Goal: Information Seeking & Learning: Learn about a topic

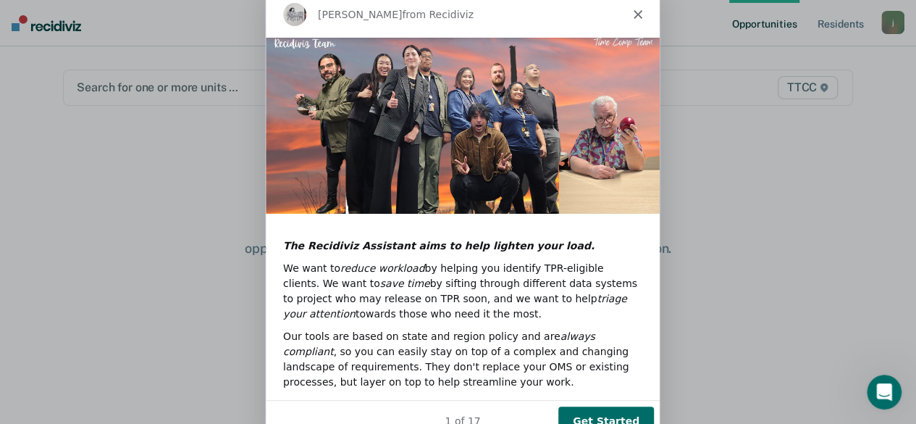
scroll to position [131, 0]
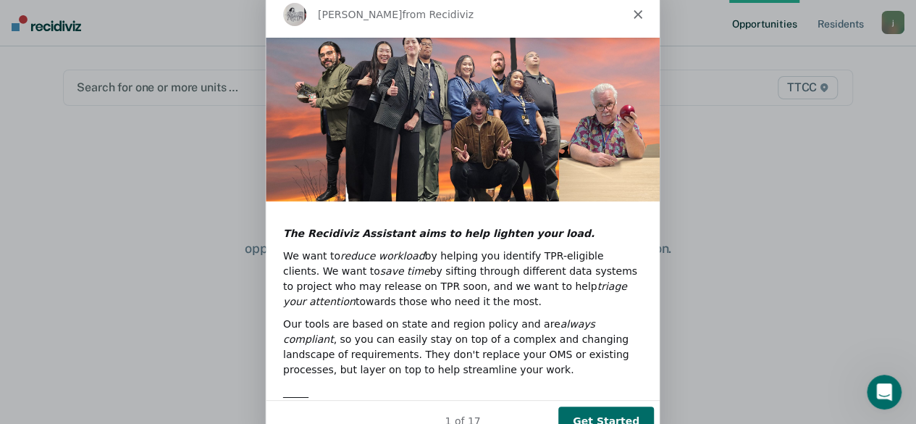
drag, startPoint x: 579, startPoint y: 14, endPoint x: 579, endPoint y: -25, distance: 39.8
click html "Kim from Recidiviz Hi johnny.farran@corecivic.com , Welcome to your Recidiviz A…"
click at [606, 411] on button "Get Started" at bounding box center [605, 421] width 96 height 30
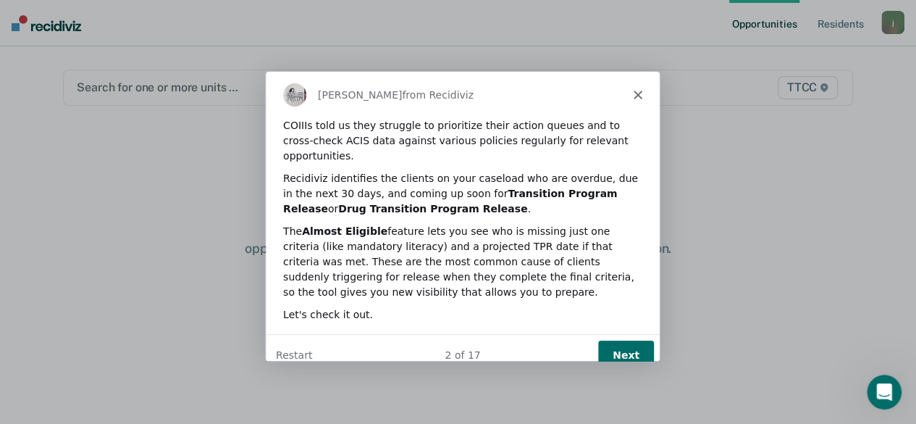
click at [618, 340] on button "Next" at bounding box center [625, 355] width 56 height 30
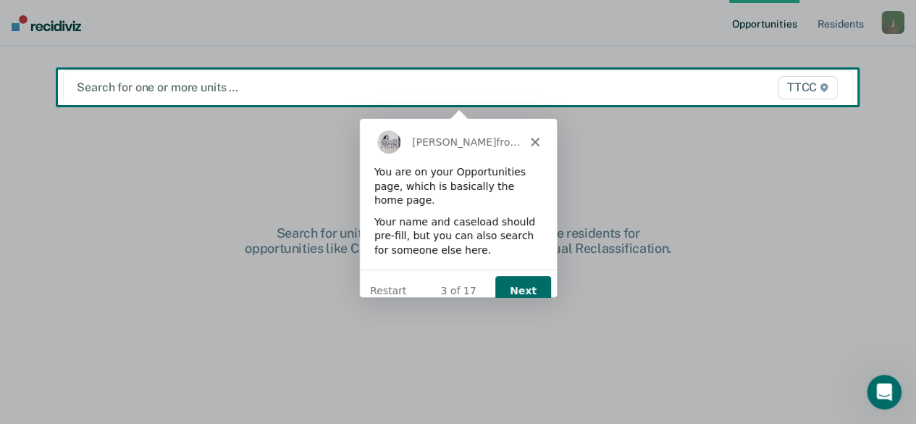
click at [519, 275] on button "Next" at bounding box center [522, 290] width 56 height 30
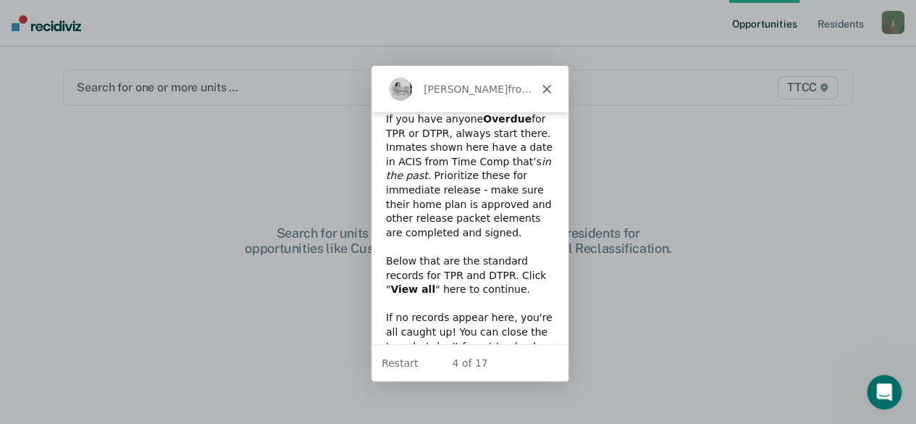
scroll to position [64, 0]
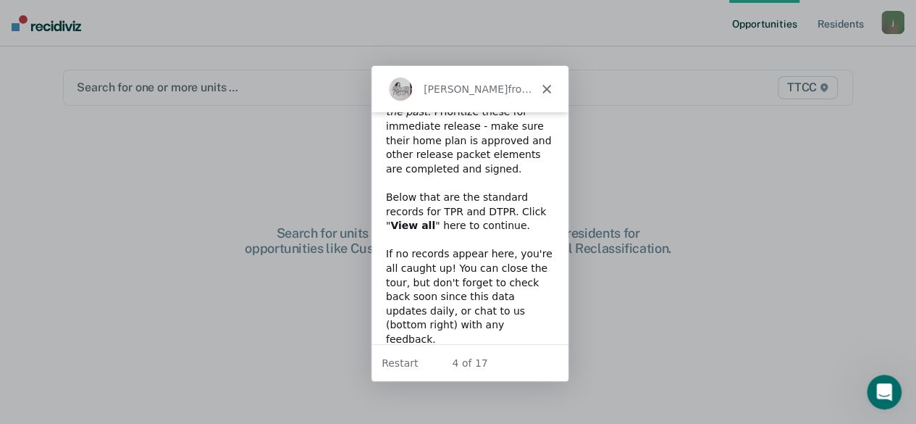
drag, startPoint x: 511, startPoint y: 93, endPoint x: 621, endPoint y: 90, distance: 110.1
click html "Kim from Recidiviz If you have anyone Overdue for TPR or DTPR, always start the…"
click at [399, 361] on button "Restart" at bounding box center [398, 362] width 36 height 15
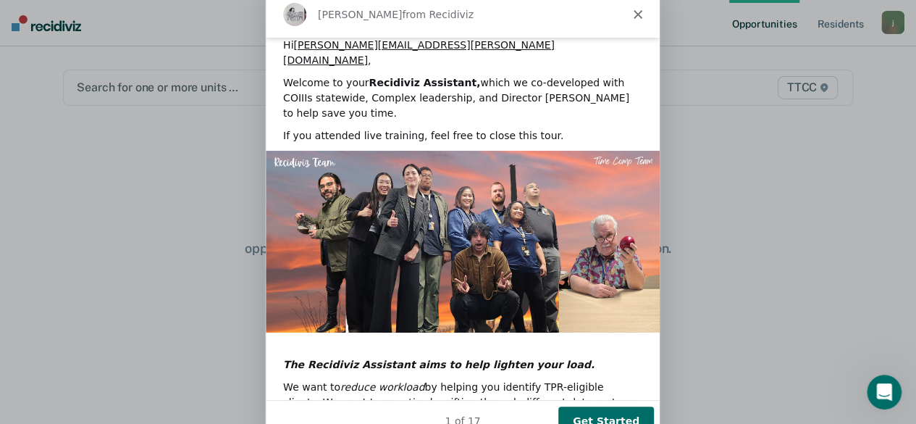
scroll to position [131, 0]
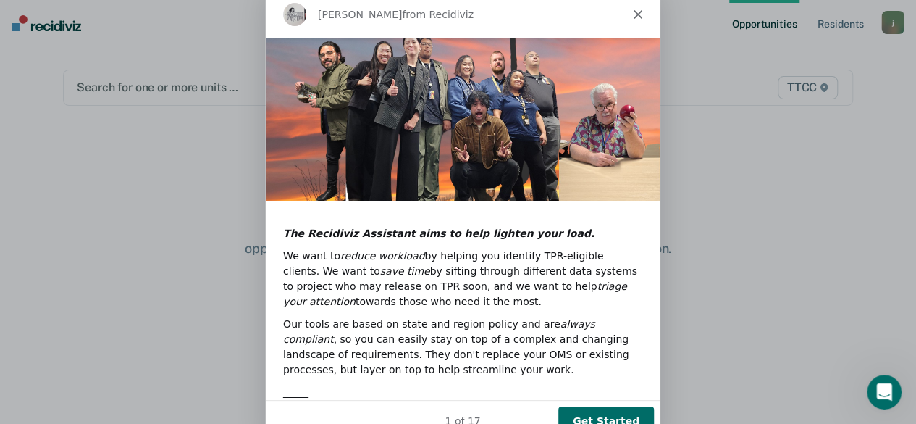
click at [611, 414] on button "Get Started" at bounding box center [605, 421] width 96 height 30
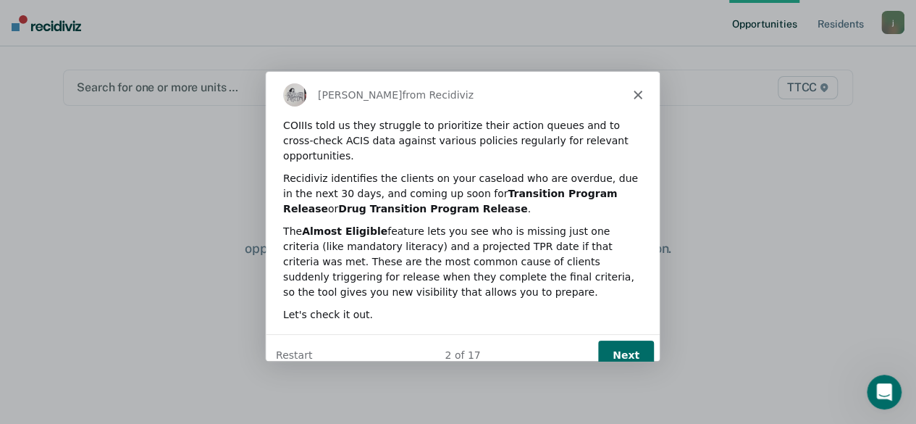
scroll to position [0, 0]
click at [624, 340] on button "Next" at bounding box center [625, 355] width 56 height 30
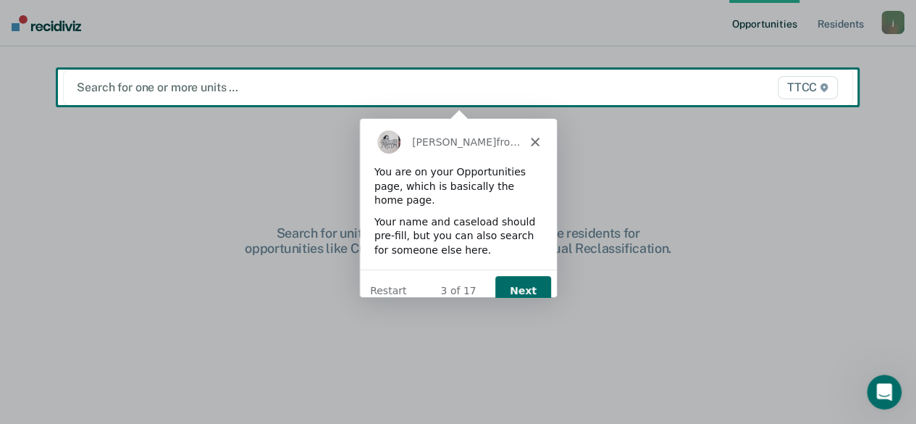
click at [514, 275] on button "Next" at bounding box center [522, 290] width 56 height 30
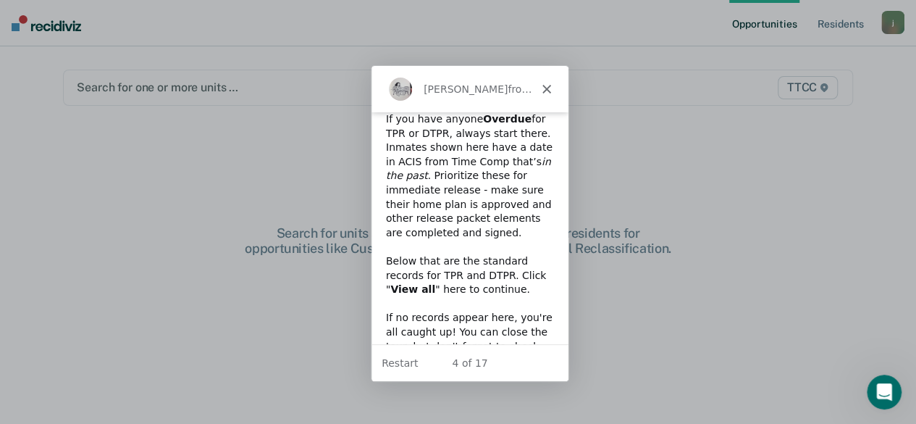
scroll to position [64, 0]
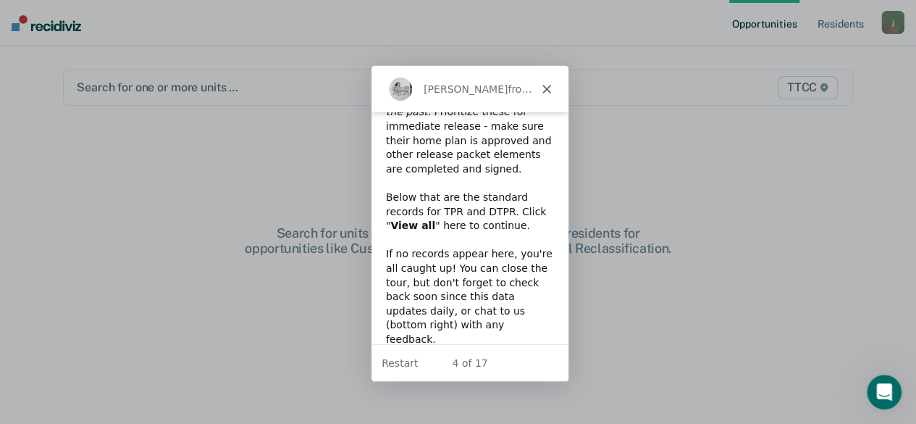
drag, startPoint x: 481, startPoint y: 88, endPoint x: 498, endPoint y: 87, distance: 17.4
click at [506, 87] on span "from Recidiviz" at bounding box center [542, 89] width 72 height 12
click at [744, 160] on main "Search for one or more units … TTCC Hi. Search for units above to review and re…" at bounding box center [458, 217] width 825 height 343
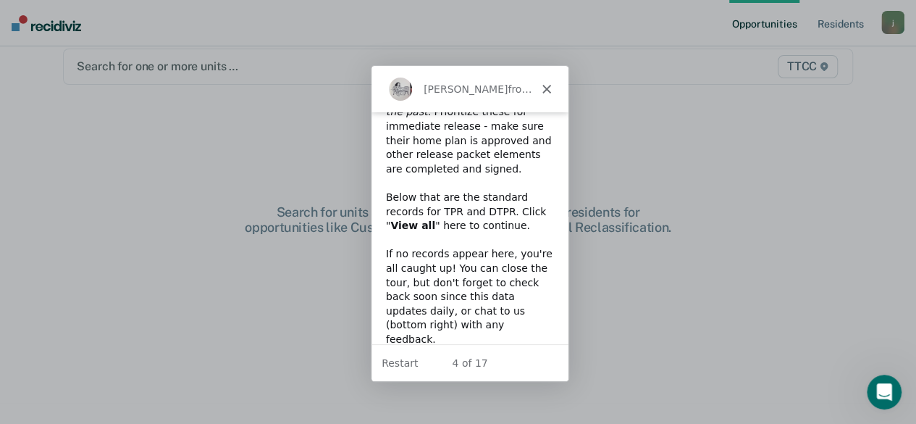
scroll to position [0, 0]
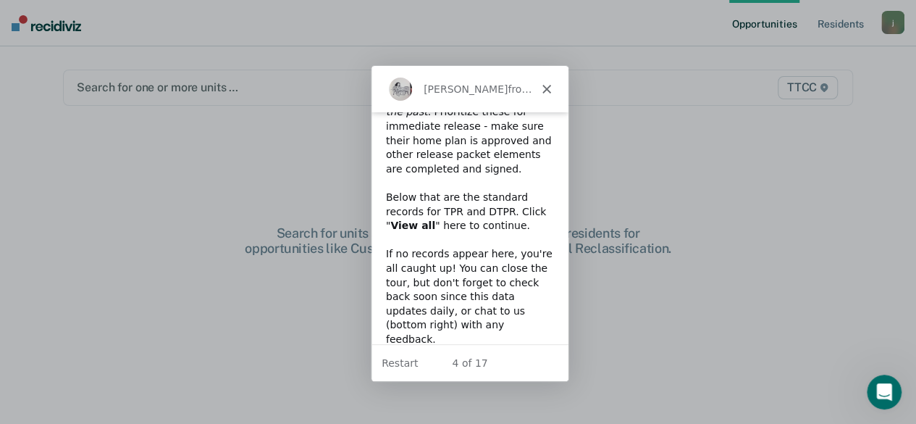
click at [513, 93] on div "Kim from Recidiviz" at bounding box center [459, 88] width 145 height 23
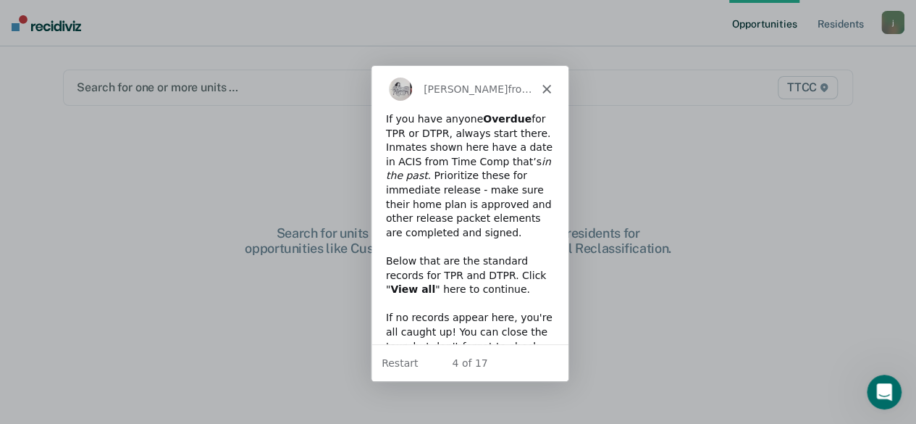
drag, startPoint x: 563, startPoint y: 252, endPoint x: 938, endPoint y: 168, distance: 384.4
click at [883, 385] on icon "Open Intercom Messenger" at bounding box center [882, 390] width 10 height 12
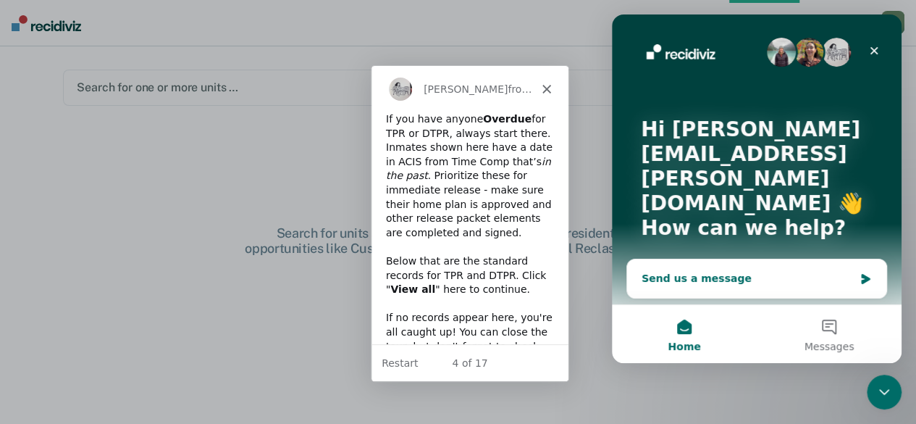
click at [855, 259] on div "Send us a message" at bounding box center [756, 278] width 259 height 38
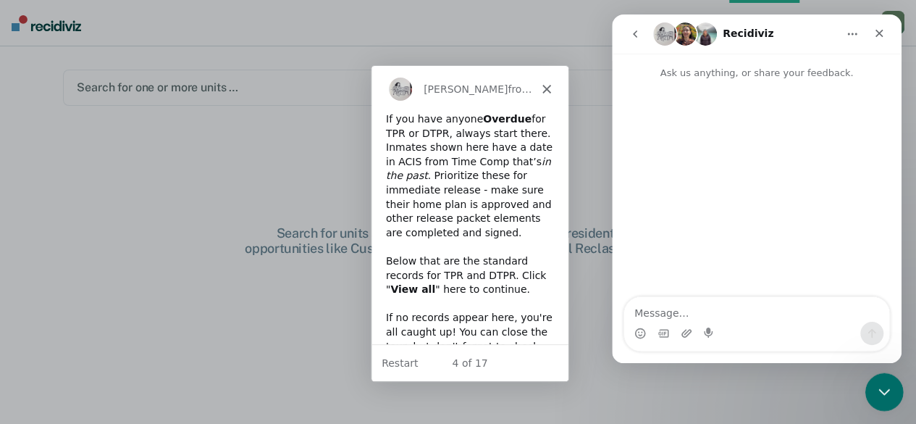
click at [883, 390] on icon "Close Intercom Messenger" at bounding box center [882, 390] width 10 height 6
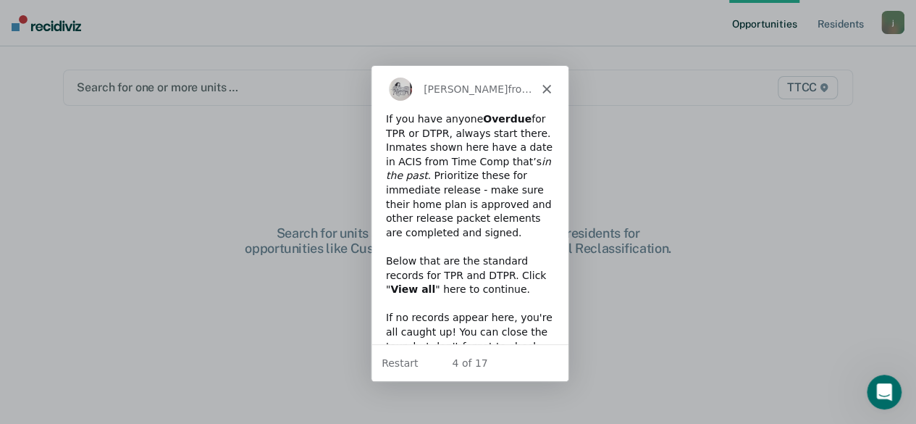
click at [904, 405] on div "Opportunities Resident s johnny.farran@corecivic.com j Profile How it works Log…" at bounding box center [458, 212] width 916 height 424
click at [879, 372] on div "Open Intercom Messenger" at bounding box center [882, 390] width 48 height 48
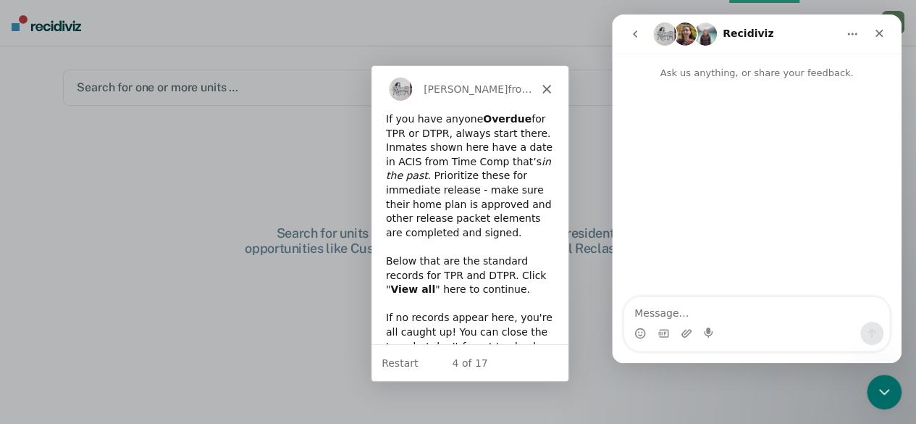
click at [632, 30] on icon "go back" at bounding box center [635, 34] width 12 height 12
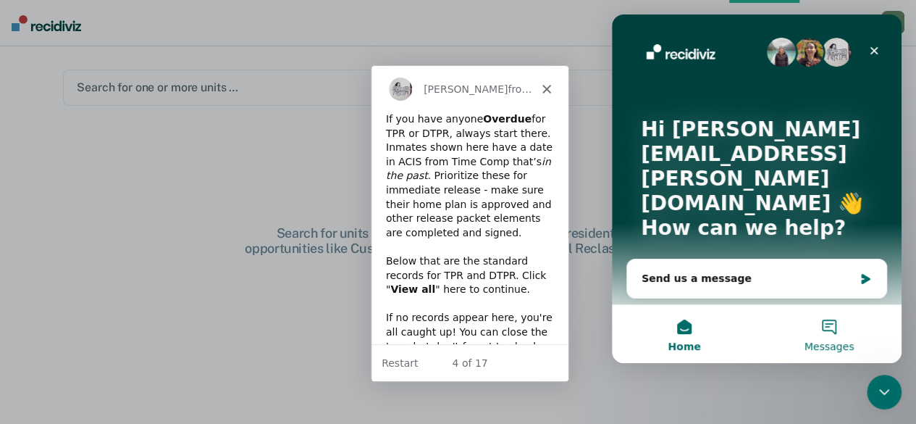
click at [830, 321] on button "Messages" at bounding box center [829, 334] width 145 height 58
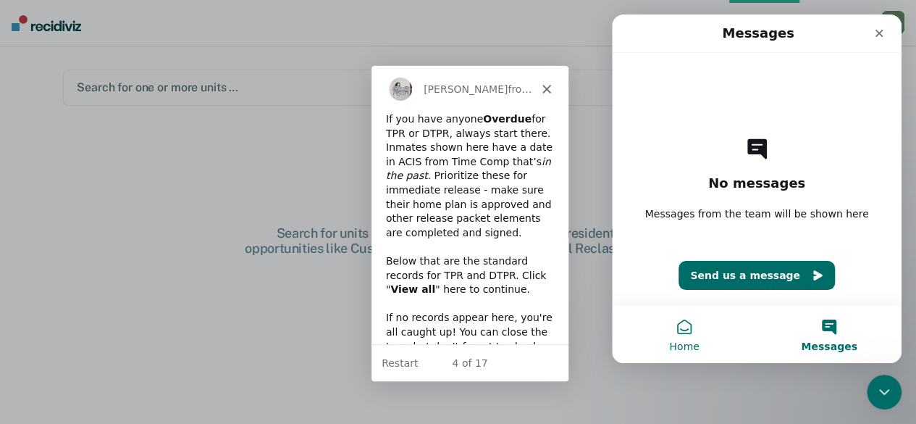
click at [679, 322] on button "Home" at bounding box center [684, 334] width 145 height 58
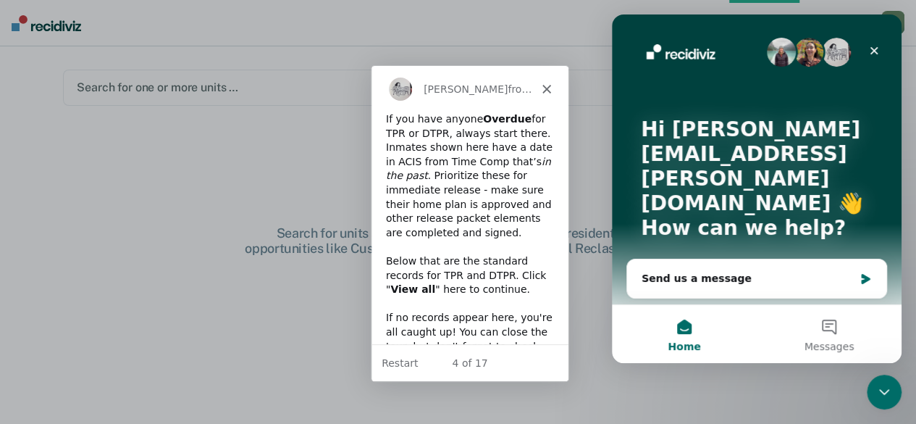
click at [679, 322] on button "Home" at bounding box center [684, 334] width 145 height 58
click at [688, 324] on button "Home" at bounding box center [684, 334] width 145 height 58
click at [873, 382] on icon "Close Intercom Messenger" at bounding box center [881, 389] width 17 height 17
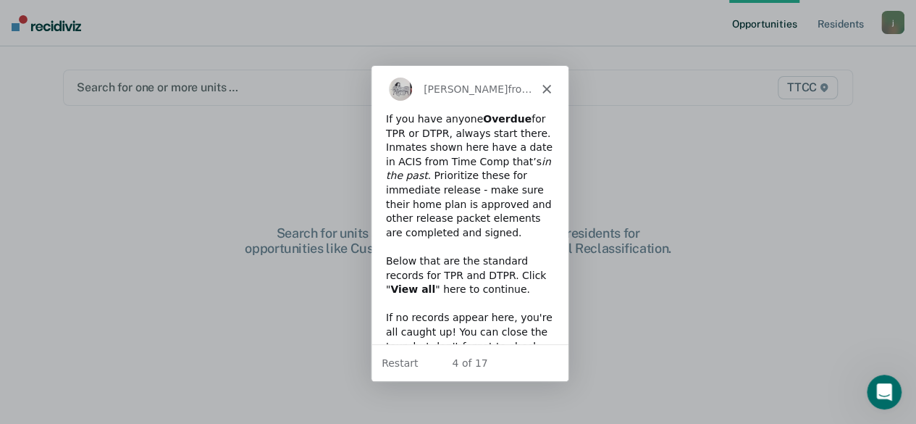
click at [762, 25] on link "Opportunities" at bounding box center [764, 23] width 70 height 46
click at [894, 22] on div "j" at bounding box center [892, 22] width 23 height 23
click at [802, 61] on link "Profile" at bounding box center [834, 59] width 117 height 12
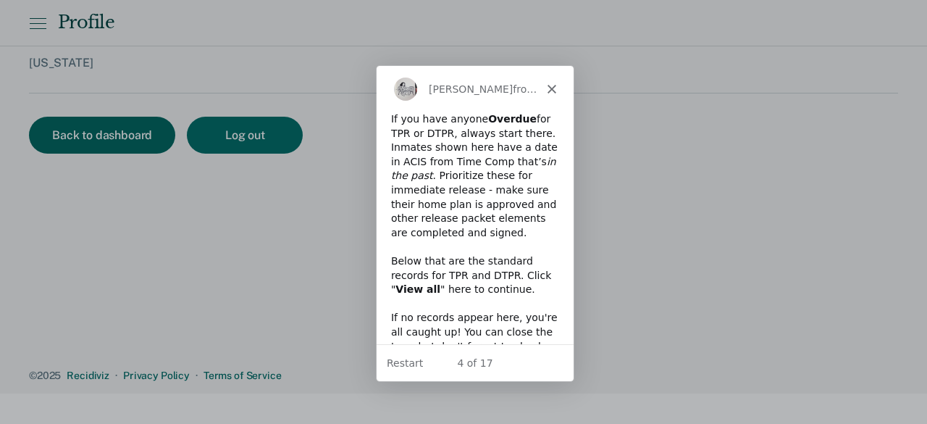
click at [127, 130] on button "Back to dashboard" at bounding box center [102, 135] width 146 height 37
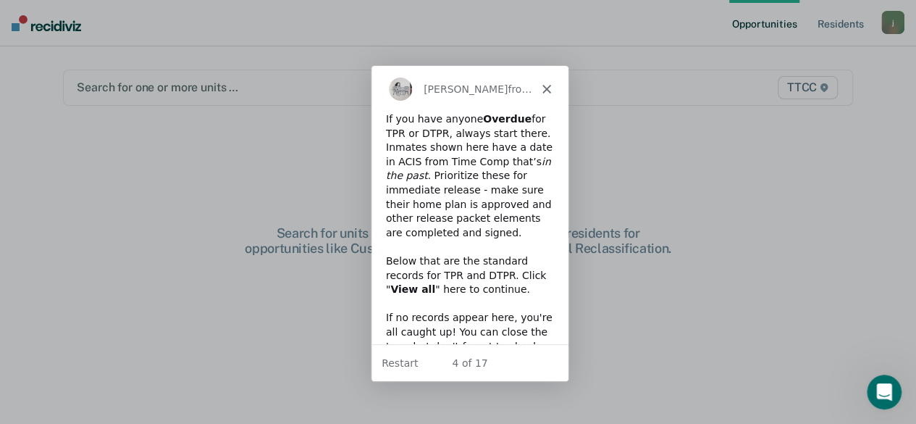
click at [190, 85] on div at bounding box center [343, 87] width 533 height 17
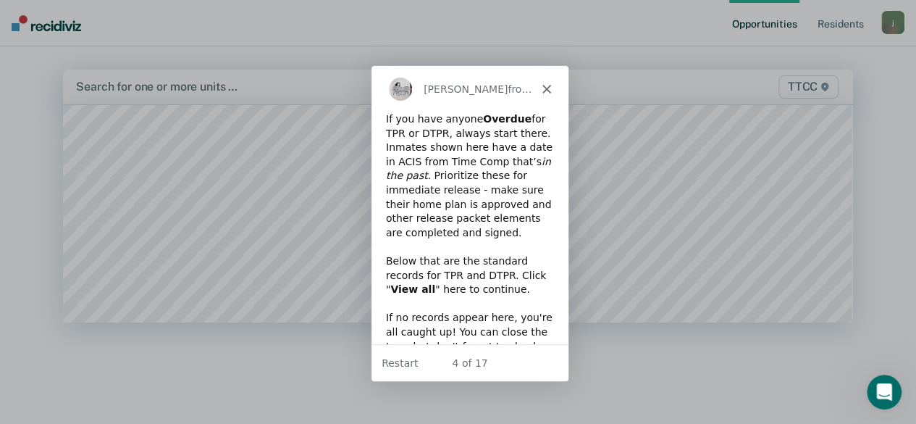
scroll to position [9994, 0]
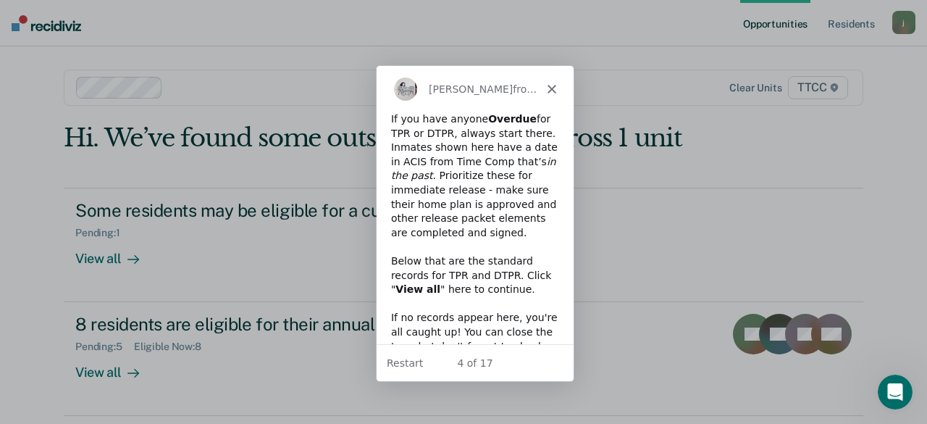
click at [553, 88] on icon "Close" at bounding box center [551, 88] width 9 height 9
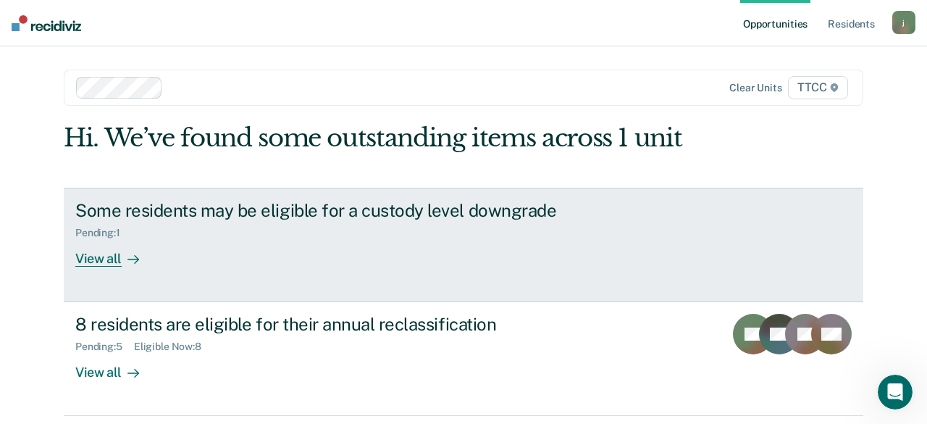
click at [104, 253] on div "View all" at bounding box center [115, 252] width 81 height 28
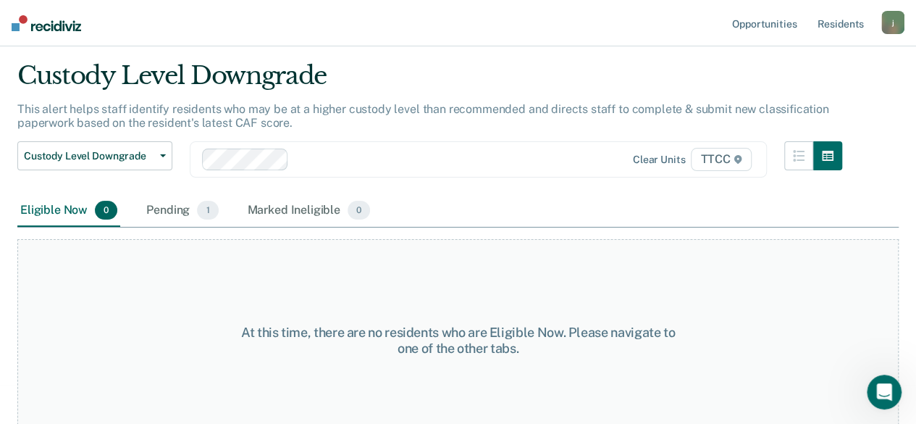
scroll to position [56, 0]
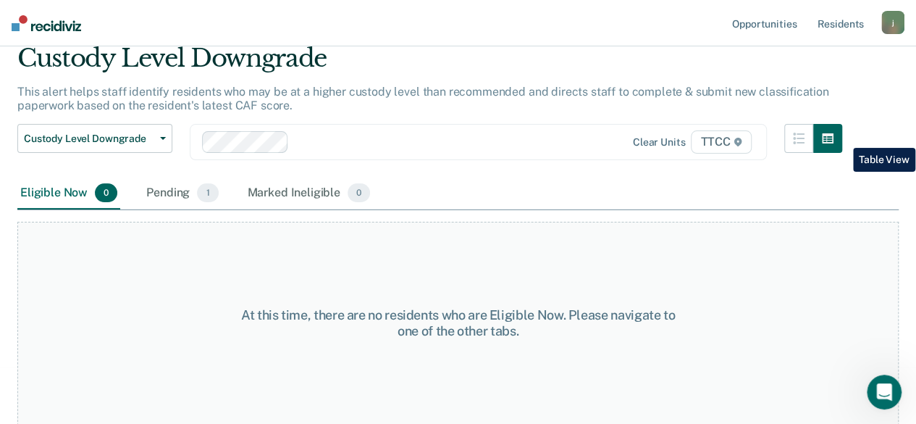
click at [834, 137] on icon "button" at bounding box center [828, 138] width 12 height 10
click at [804, 134] on icon "button" at bounding box center [799, 139] width 12 height 12
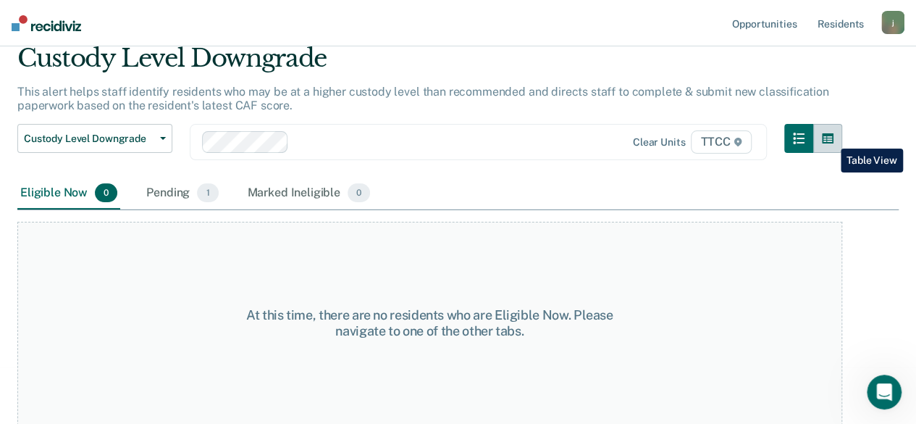
click at [830, 138] on button "button" at bounding box center [827, 138] width 29 height 29
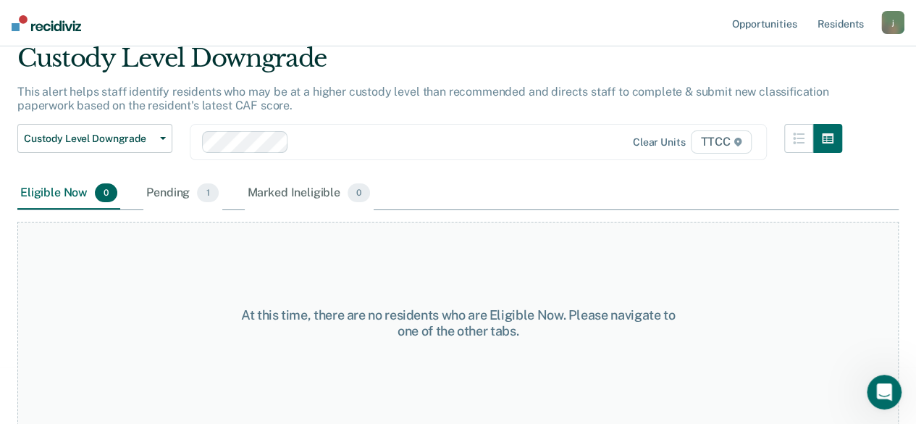
drag, startPoint x: 109, startPoint y: 206, endPoint x: 101, endPoint y: 224, distance: 19.5
click at [101, 224] on div "Custody Level Downgrade This alert helps staff identify residents who may be at…" at bounding box center [457, 150] width 881 height 215
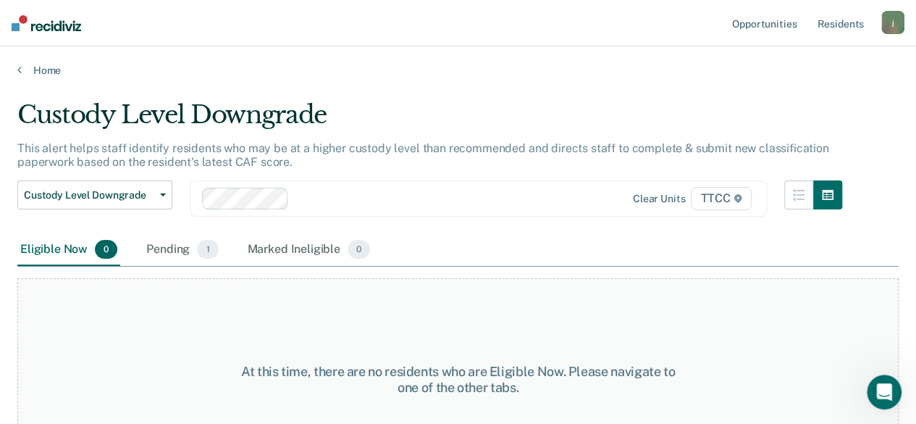
click at [887, 24] on div "j" at bounding box center [892, 22] width 23 height 23
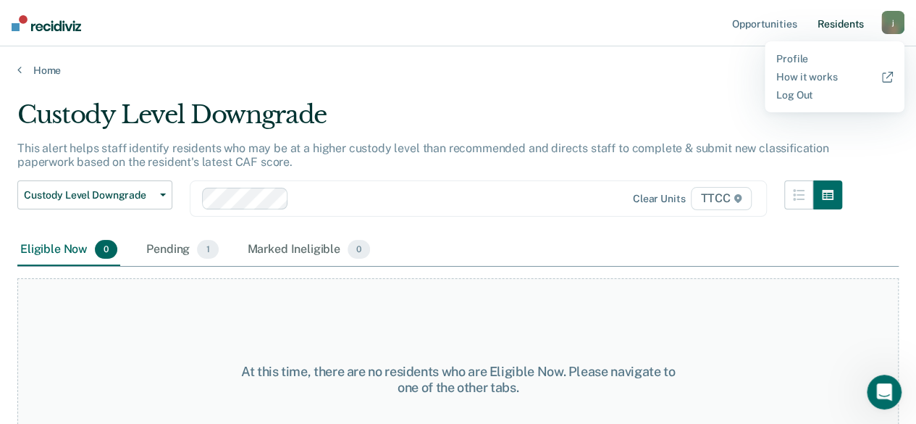
click at [842, 24] on link "Resident s" at bounding box center [840, 23] width 53 height 46
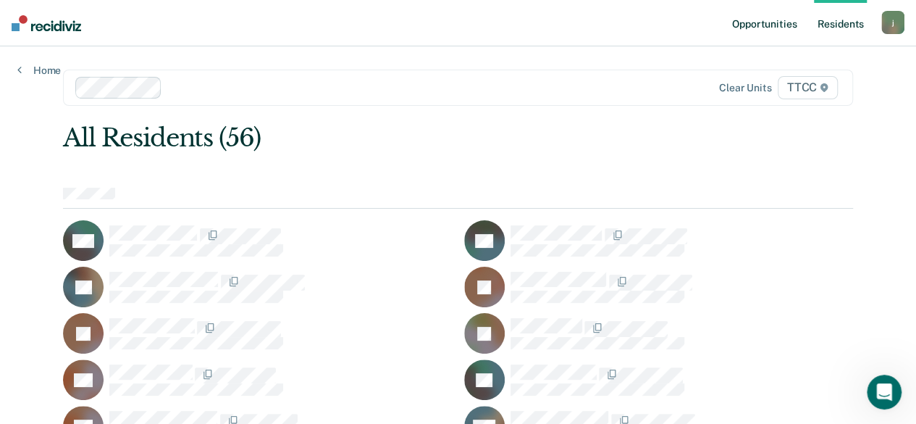
click at [774, 21] on link "Opportunities" at bounding box center [764, 23] width 70 height 46
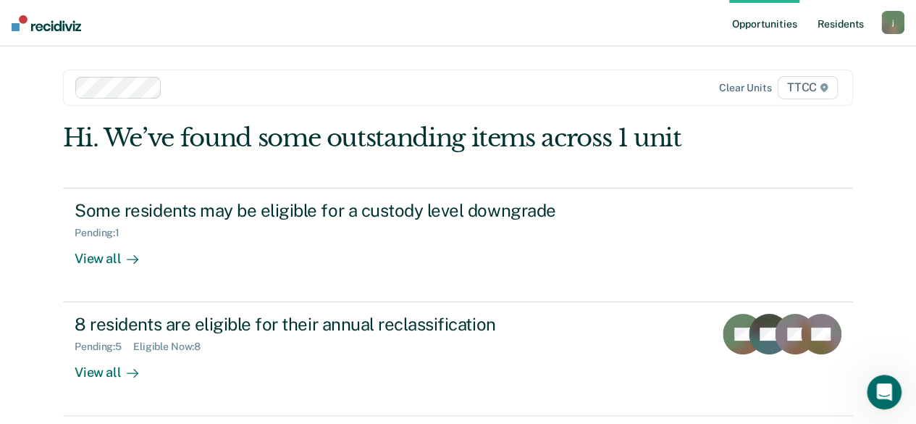
click at [834, 24] on link "Resident s" at bounding box center [840, 23] width 53 height 46
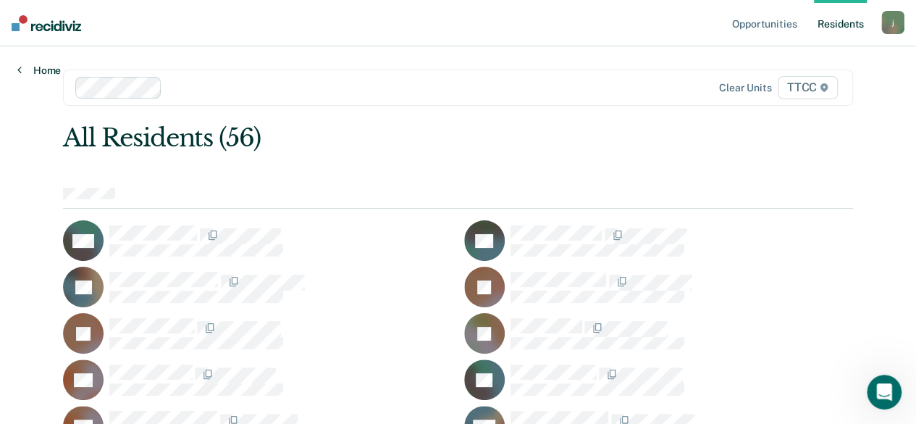
click at [40, 64] on link "Home" at bounding box center [38, 70] width 43 height 13
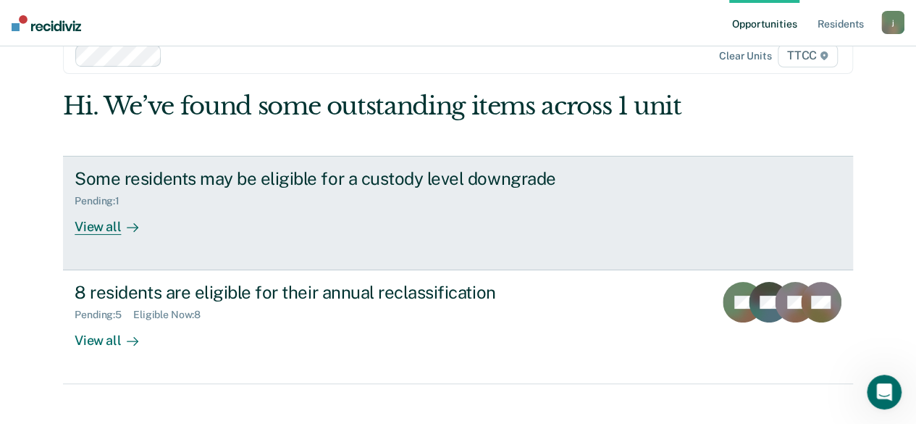
scroll to position [49, 0]
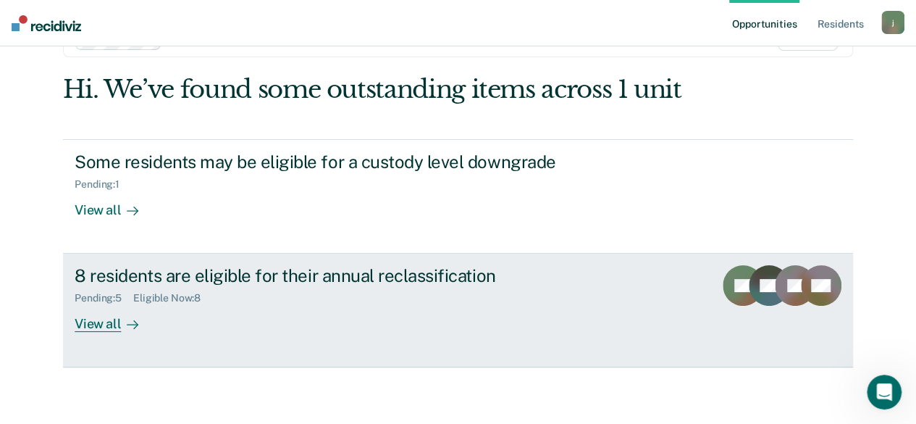
click at [91, 322] on div "View all" at bounding box center [115, 318] width 81 height 28
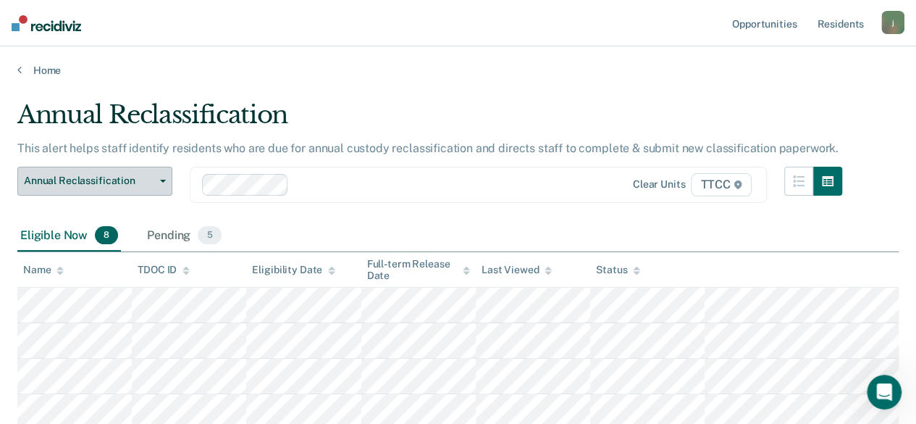
click at [162, 183] on button "Annual Reclassification" at bounding box center [94, 181] width 155 height 29
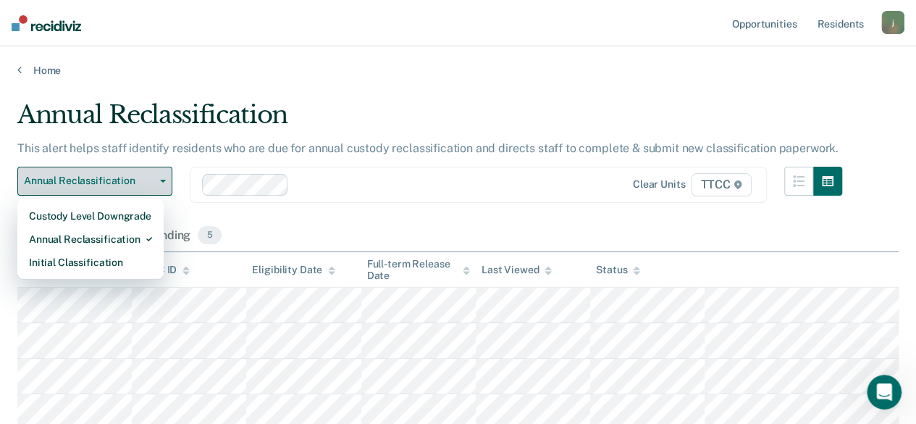
click at [162, 177] on button "Annual Reclassification" at bounding box center [94, 181] width 155 height 29
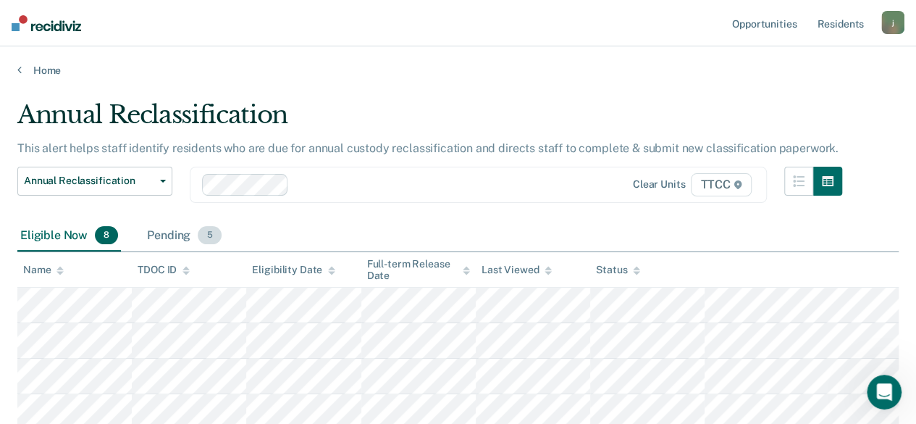
click at [203, 235] on span "5" at bounding box center [209, 235] width 23 height 19
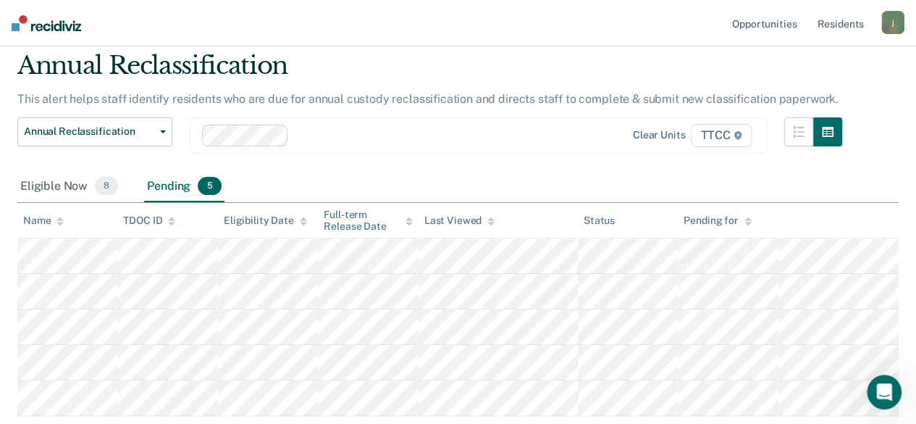
scroll to position [72, 0]
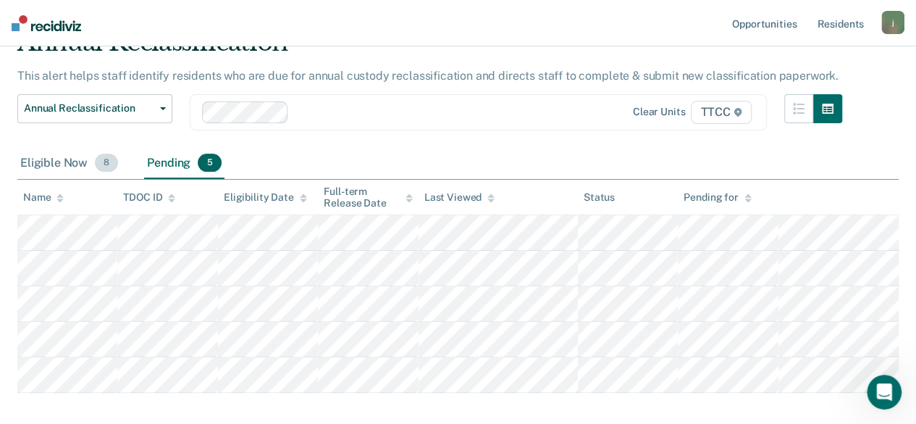
click at [75, 162] on div "Eligible Now 8" at bounding box center [69, 164] width 104 height 32
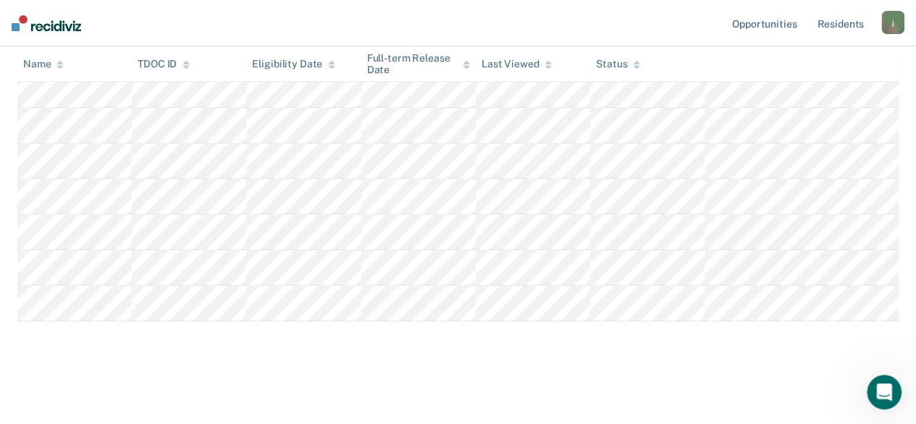
scroll to position [0, 0]
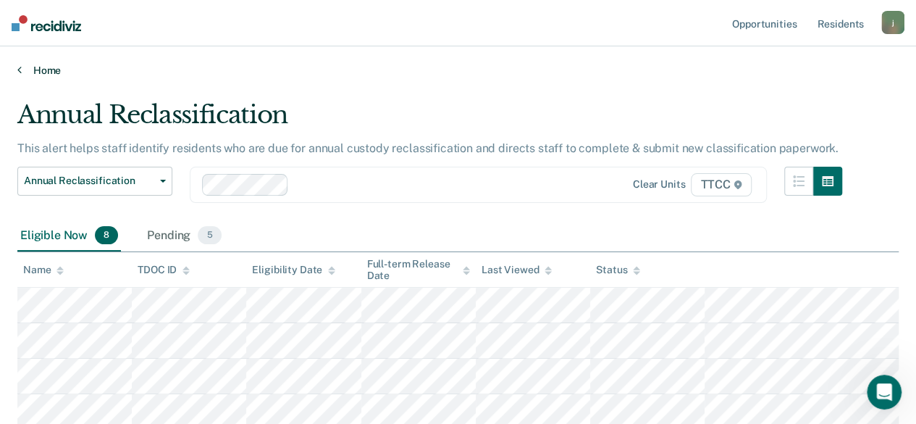
click at [42, 72] on link "Home" at bounding box center [457, 70] width 881 height 13
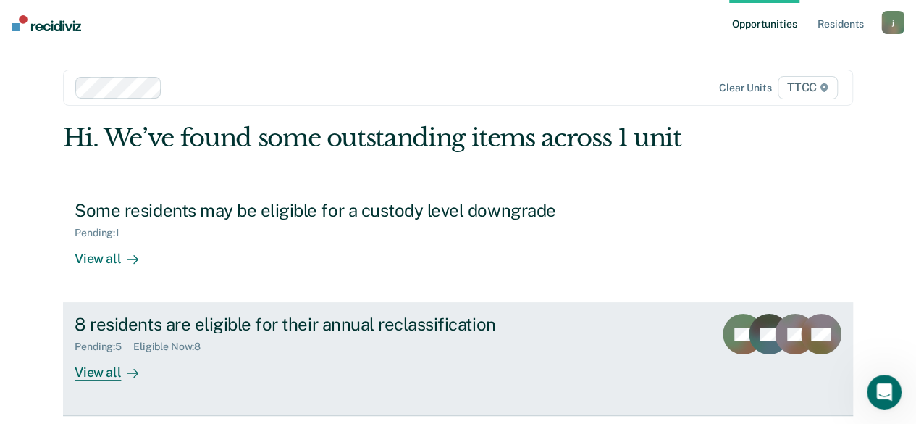
click at [734, 319] on icon at bounding box center [725, 340] width 44 height 55
click at [836, 326] on icon at bounding box center [829, 345] width 59 height 54
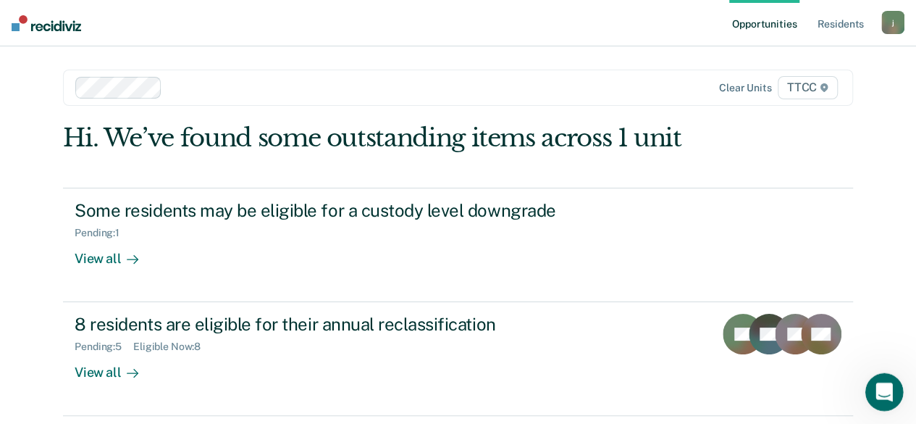
click at [884, 385] on icon "Open Intercom Messenger" at bounding box center [883, 390] width 24 height 24
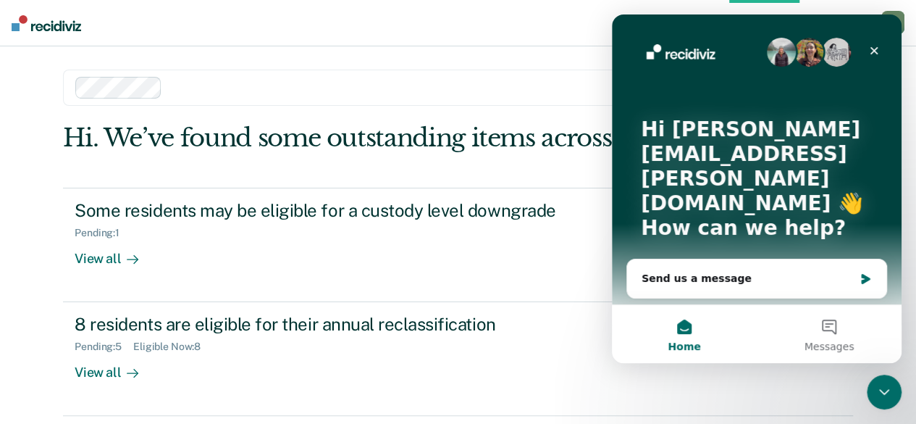
click at [682, 327] on button "Home" at bounding box center [684, 334] width 145 height 58
click at [677, 328] on button "Home" at bounding box center [684, 334] width 145 height 58
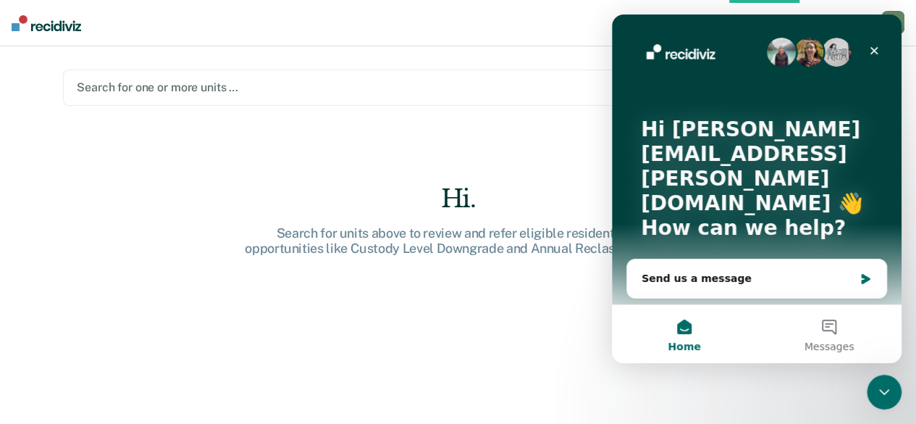
click at [209, 88] on div at bounding box center [343, 87] width 533 height 17
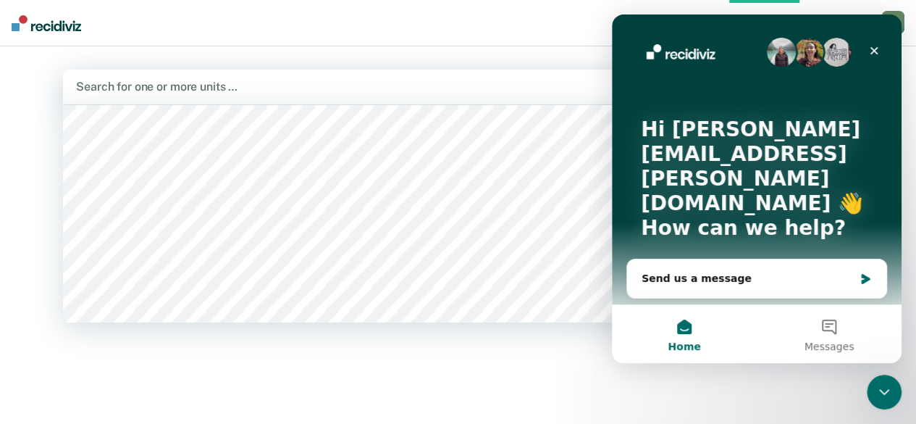
scroll to position [4635, 0]
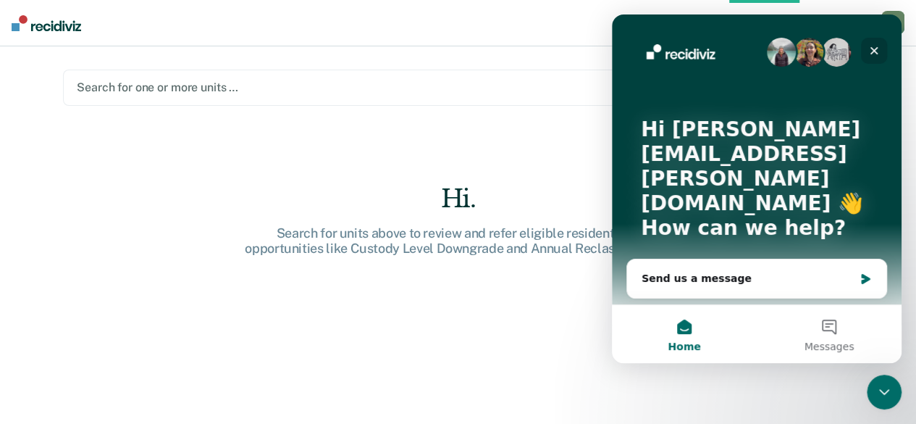
click at [871, 52] on icon "Close" at bounding box center [874, 51] width 12 height 12
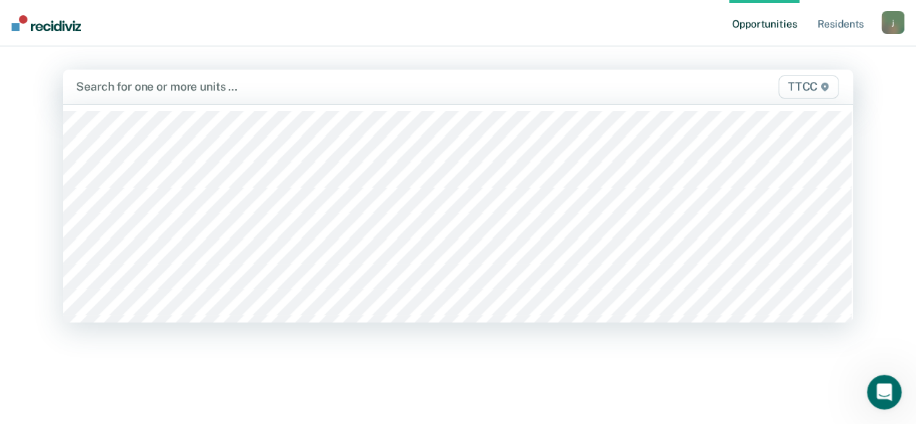
click at [198, 87] on div at bounding box center [343, 86] width 534 height 17
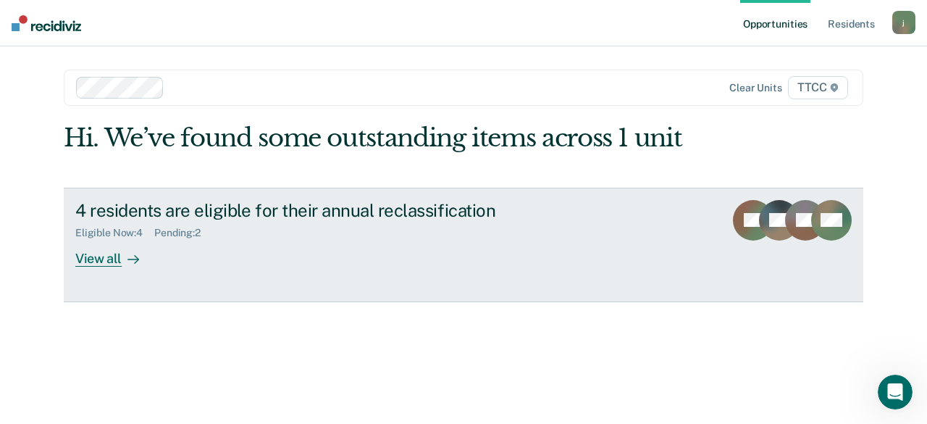
click at [109, 258] on div "View all" at bounding box center [115, 252] width 81 height 28
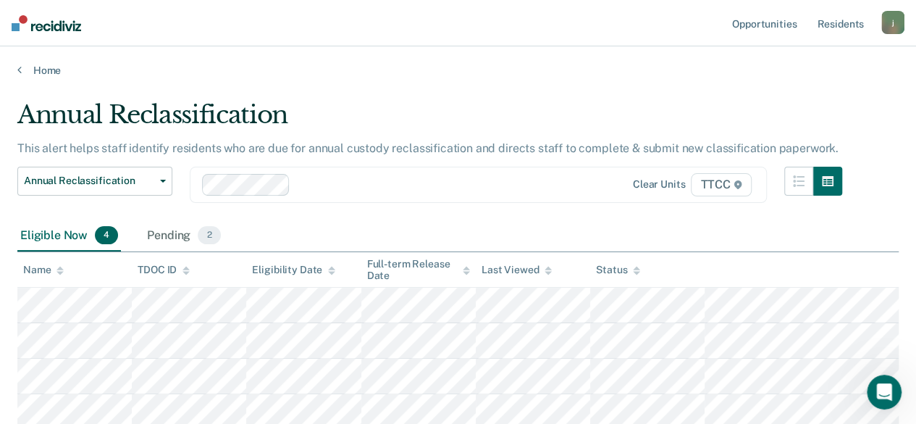
click at [894, 25] on div "j" at bounding box center [892, 22] width 23 height 23
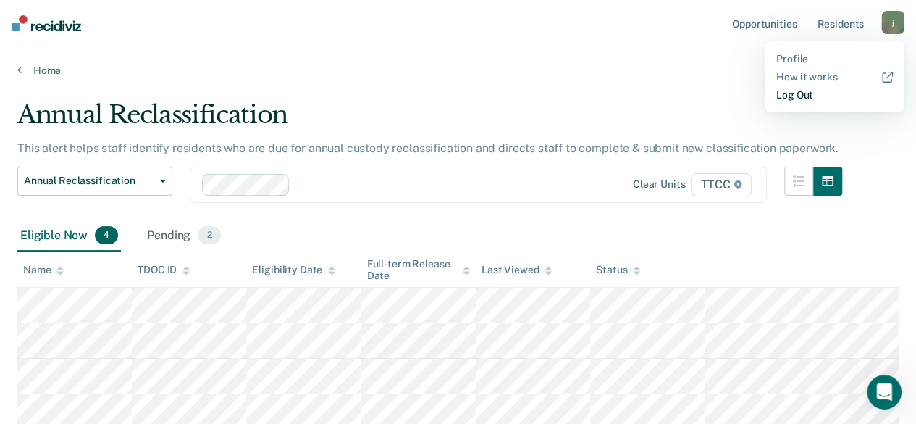
click at [789, 93] on link "Log Out" at bounding box center [834, 95] width 117 height 12
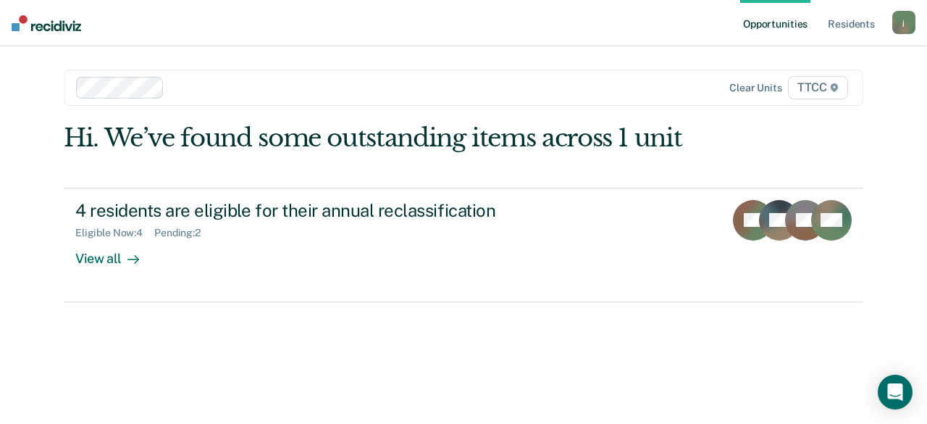
click at [907, 20] on div "j" at bounding box center [903, 22] width 23 height 23
click at [814, 92] on link "Log Out" at bounding box center [845, 95] width 117 height 12
